Goal: Understand process/instructions: Learn how to perform a task or action

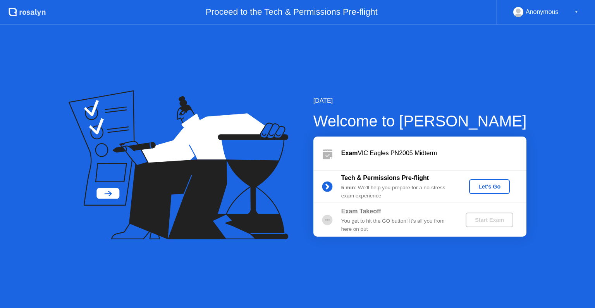
click at [496, 195] on div "Tech & Permissions Pre-flight 5 min : We’ll help you prepare for a no-stress ex…" at bounding box center [419, 186] width 213 height 33
click at [498, 191] on button "Let's Go" at bounding box center [489, 186] width 41 height 15
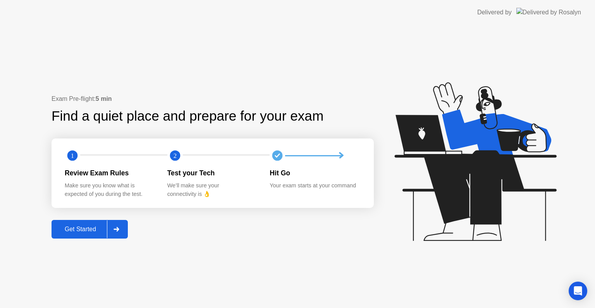
click at [79, 226] on div "Get Started" at bounding box center [80, 229] width 53 height 7
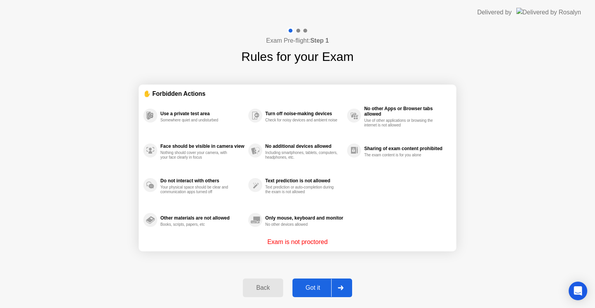
click at [306, 286] on div "Got it" at bounding box center [313, 287] width 36 height 7
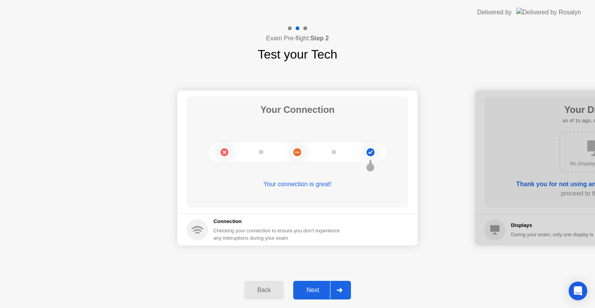
click at [313, 287] on div "Next" at bounding box center [313, 289] width 34 height 7
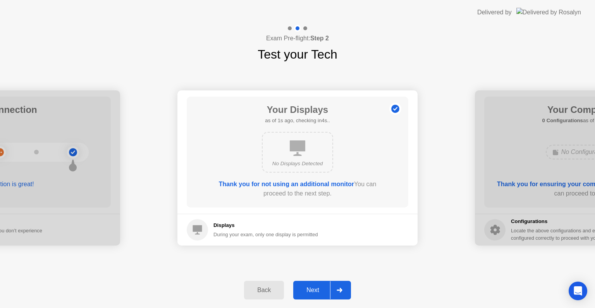
click at [313, 287] on div "Next" at bounding box center [313, 289] width 34 height 7
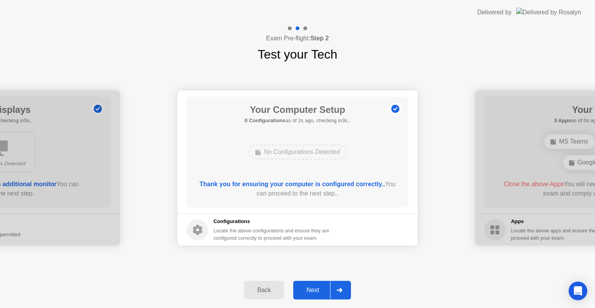
click at [313, 287] on div "Next" at bounding box center [313, 289] width 34 height 7
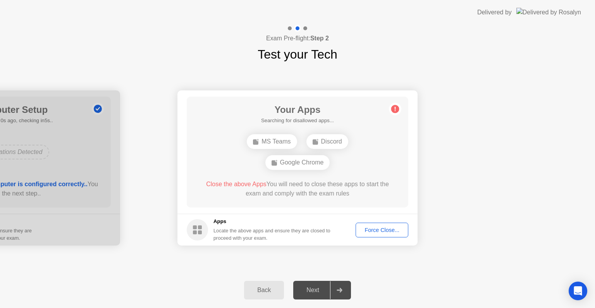
click at [366, 232] on div "Force Close..." at bounding box center [381, 230] width 47 height 6
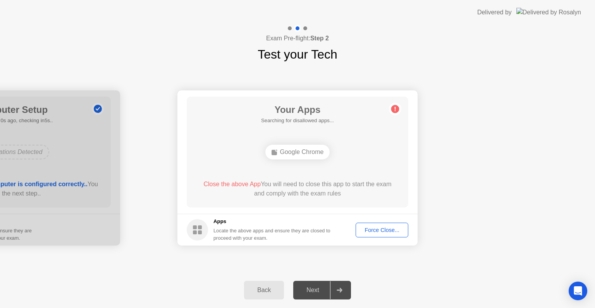
click at [379, 234] on button "Force Close..." at bounding box center [382, 229] width 53 height 15
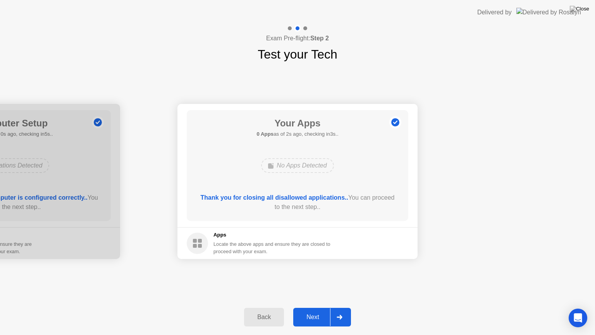
click at [309, 307] on div "Next" at bounding box center [313, 316] width 34 height 7
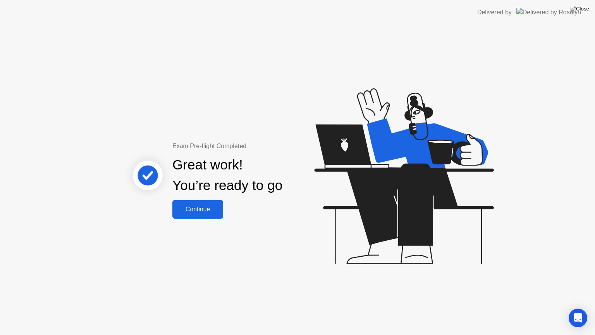
click at [211, 204] on button "Continue" at bounding box center [197, 209] width 51 height 19
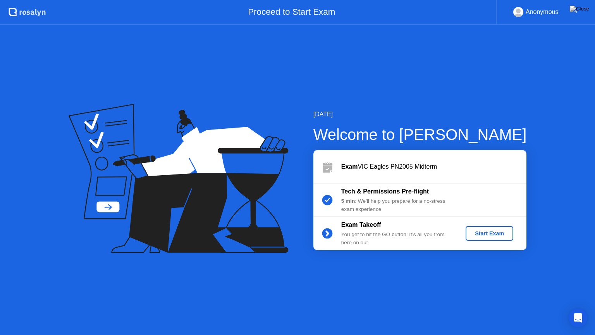
click at [483, 234] on div "Start Exam" at bounding box center [489, 233] width 41 height 6
